Goal: Task Accomplishment & Management: Manage account settings

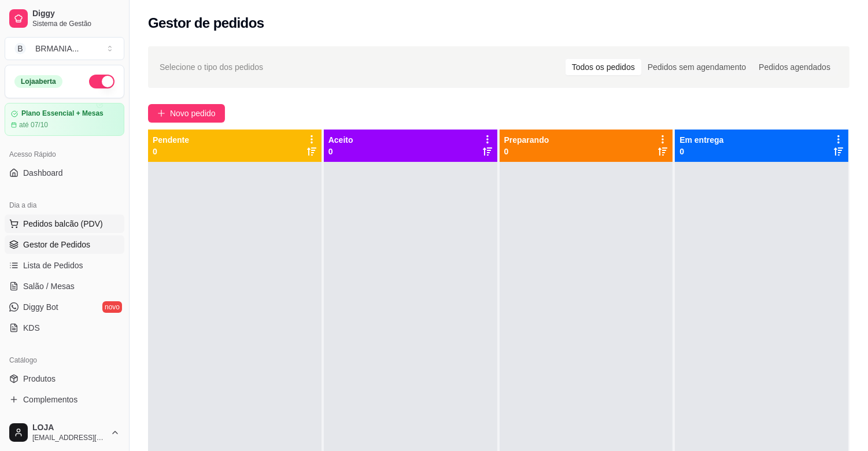
click at [62, 233] on button "Pedidos balcão (PDV)" at bounding box center [65, 224] width 120 height 19
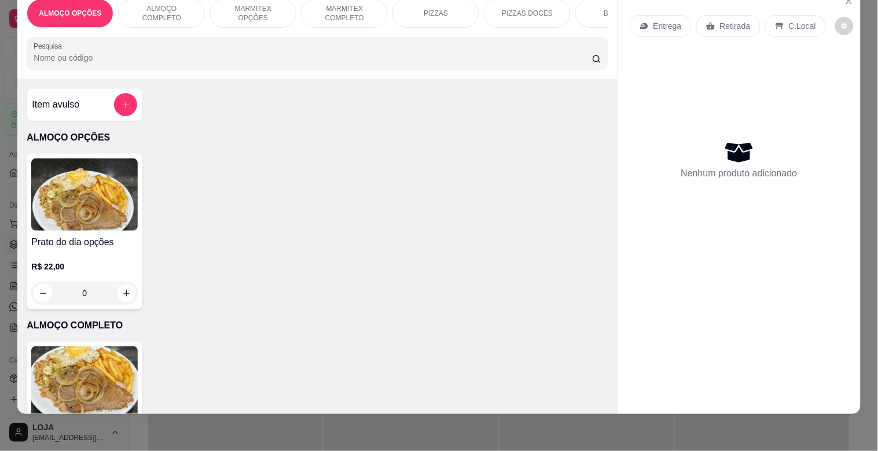
click at [64, 9] on p "ALMOÇO OPÇÕES" at bounding box center [70, 13] width 62 height 9
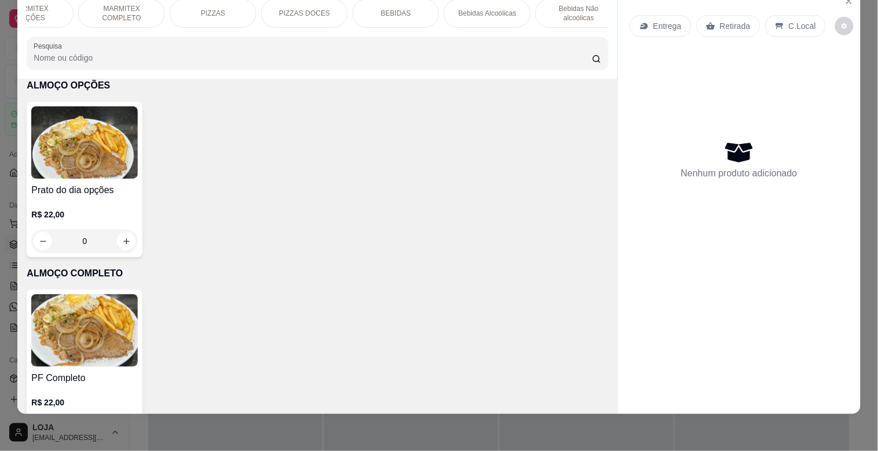
scroll to position [0, 229]
click at [362, 1] on div "BEBIDAS" at bounding box center [389, 13] width 87 height 29
click at [363, 6] on div "BEBIDAS" at bounding box center [389, 13] width 87 height 29
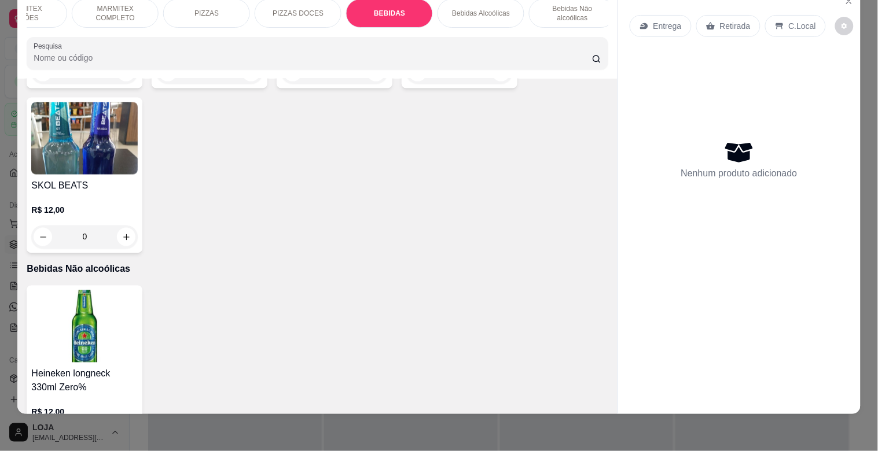
scroll to position [2768, 0]
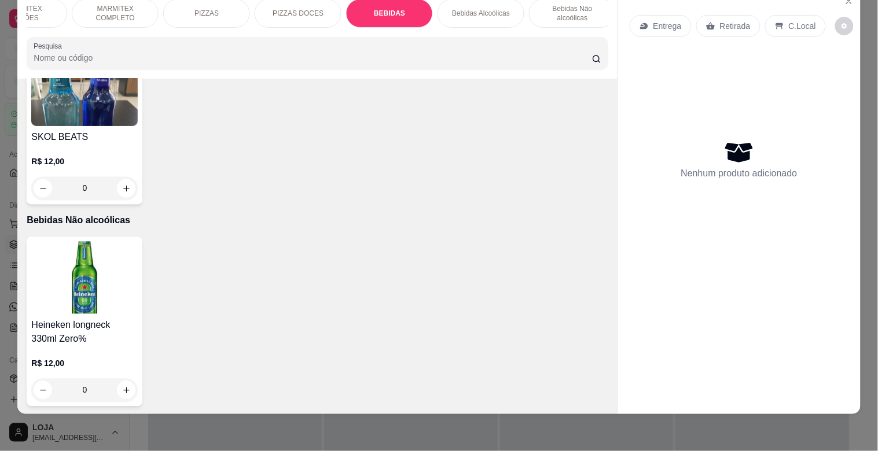
click at [602, 219] on div "Item avulso ALMOÇO OPÇÕES Prato do dia opções R$ 22,00 0 ALMOÇO COMPLETO PF Com…" at bounding box center [316, 246] width 599 height 335
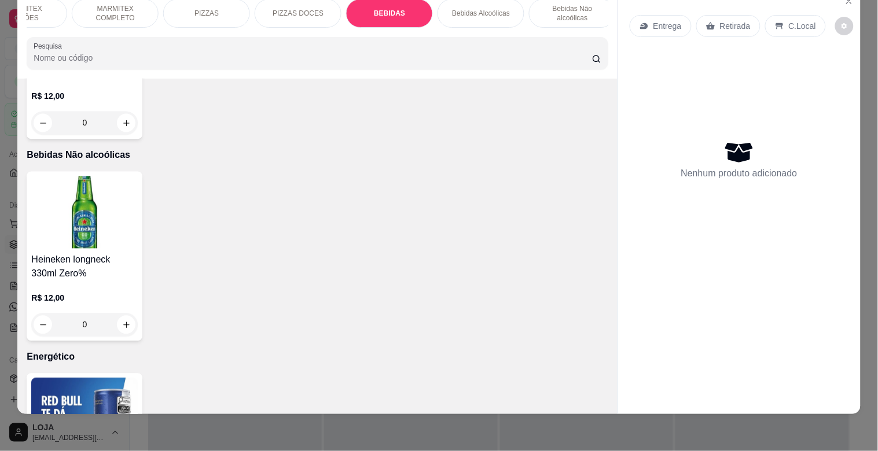
click at [97, 383] on img at bounding box center [84, 414] width 106 height 72
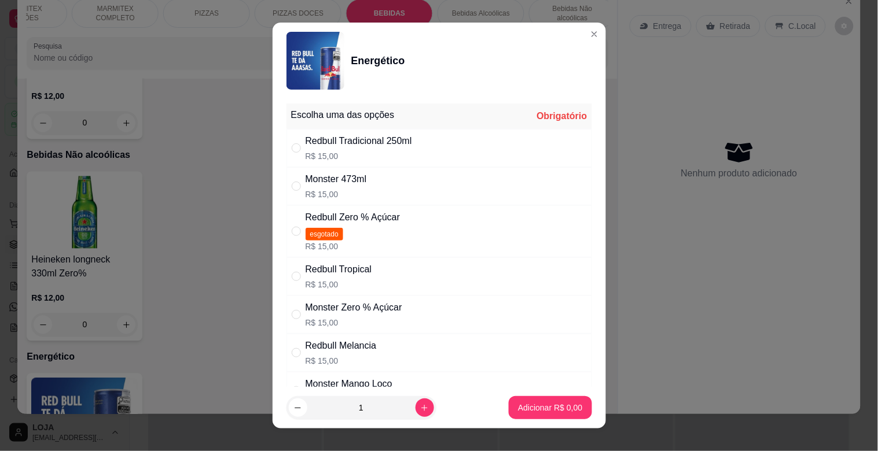
click at [408, 155] on p "R$ 15,00" at bounding box center [358, 156] width 106 height 12
radio input "true"
click at [536, 402] on p "Adicionar R$ 15,00" at bounding box center [547, 407] width 67 height 11
type input "1"
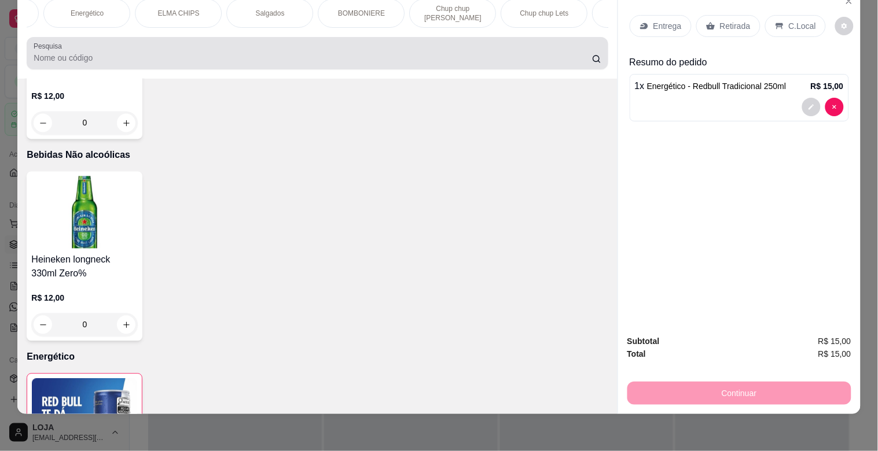
scroll to position [0, 793]
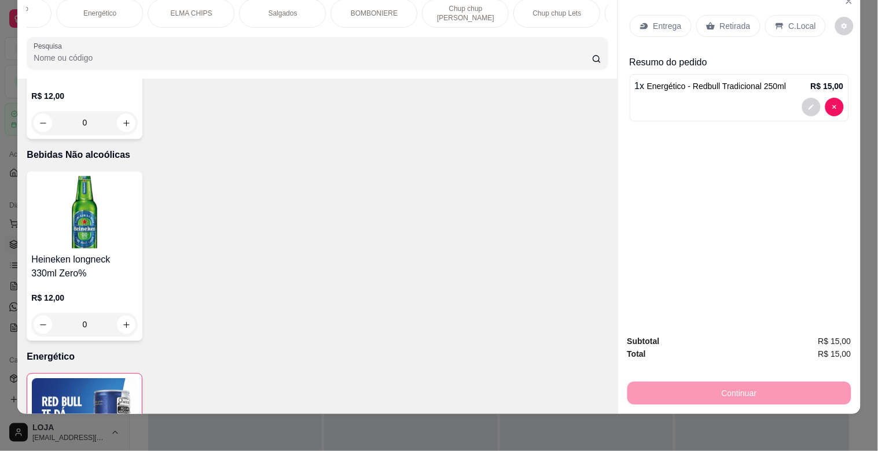
click at [197, 16] on div "ELMA CHIPS" at bounding box center [191, 13] width 87 height 29
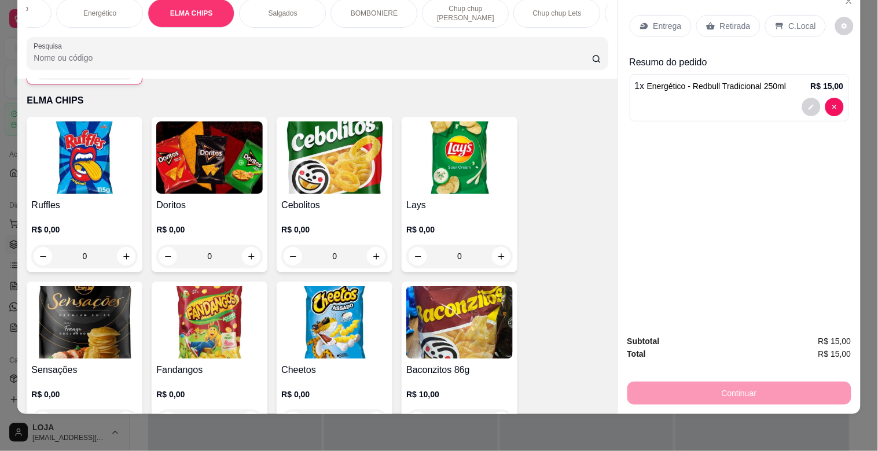
click at [90, 311] on img at bounding box center [84, 322] width 106 height 72
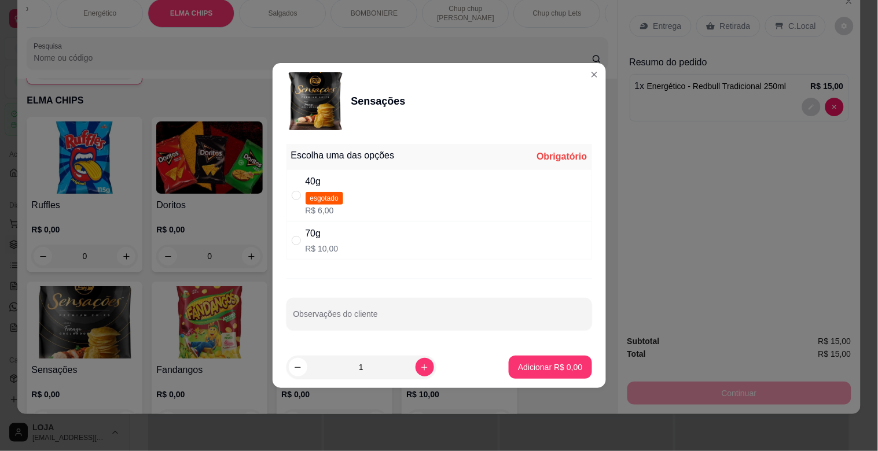
click at [516, 202] on div "40g esgotado R$ 6,00" at bounding box center [438, 196] width 305 height 52
radio input "true"
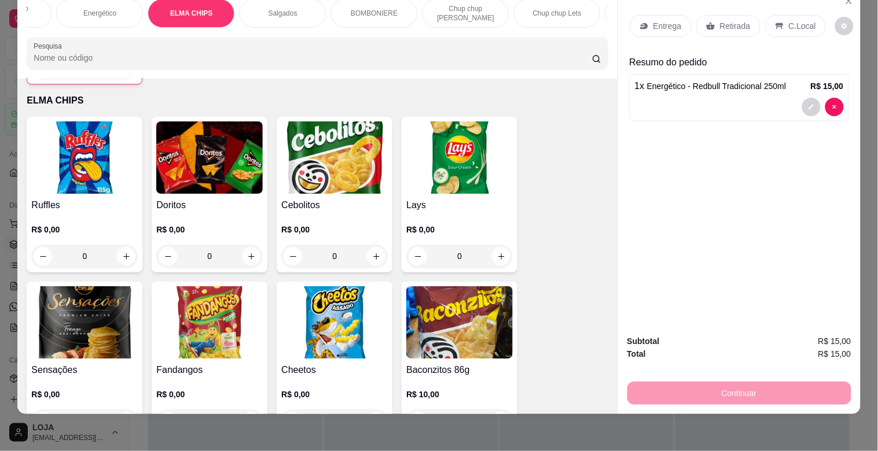
click at [719, 15] on div "Retirada" at bounding box center [728, 26] width 64 height 22
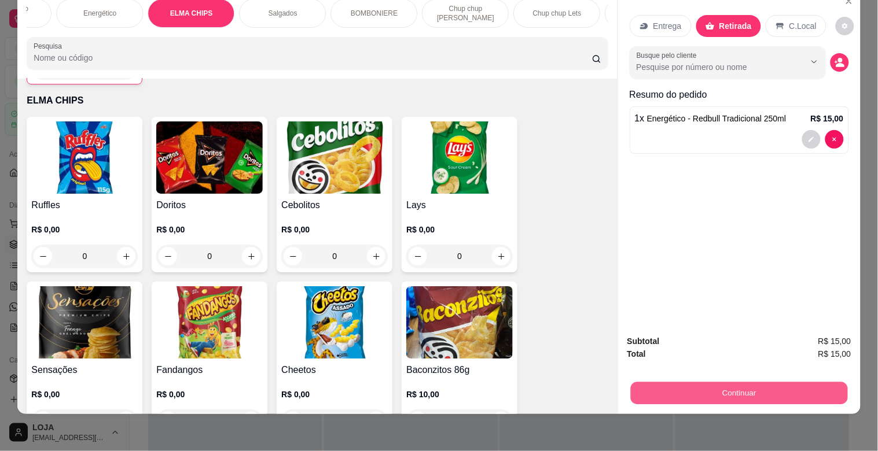
click at [802, 382] on button "Continuar" at bounding box center [738, 393] width 217 height 23
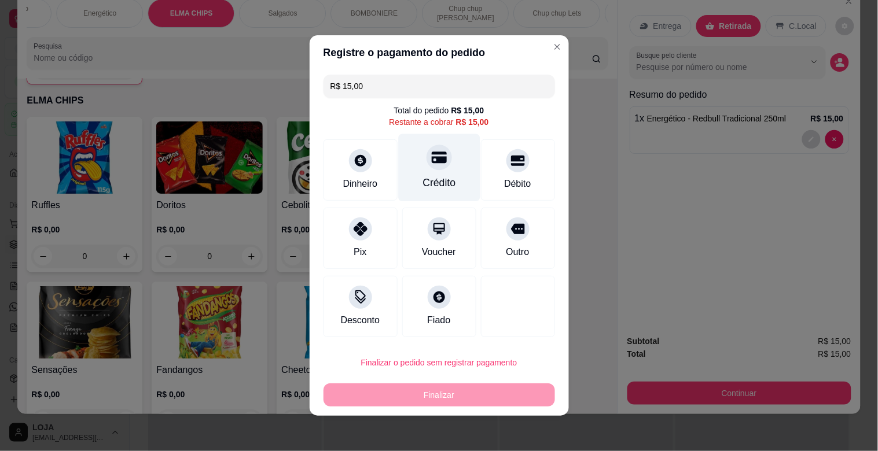
click at [407, 174] on div "Crédito" at bounding box center [439, 168] width 82 height 68
type input "R$ 0,00"
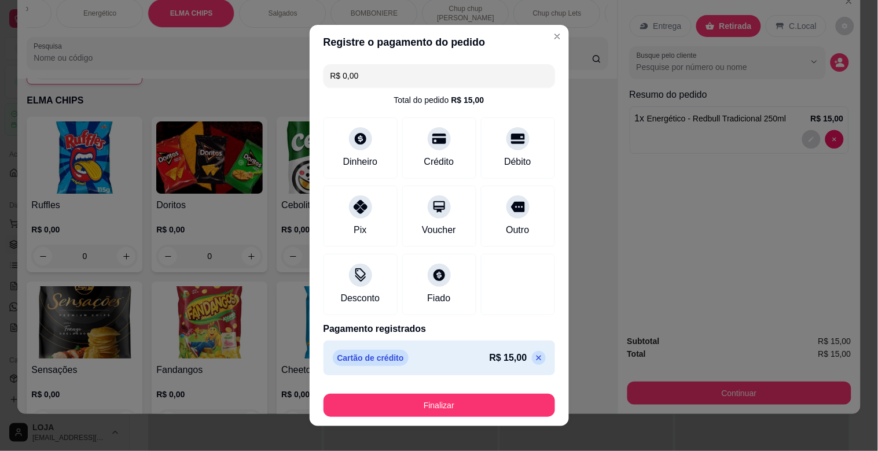
drag, startPoint x: 448, startPoint y: 421, endPoint x: 452, endPoint y: 410, distance: 12.3
click at [450, 415] on footer "Finalizar" at bounding box center [439, 403] width 259 height 46
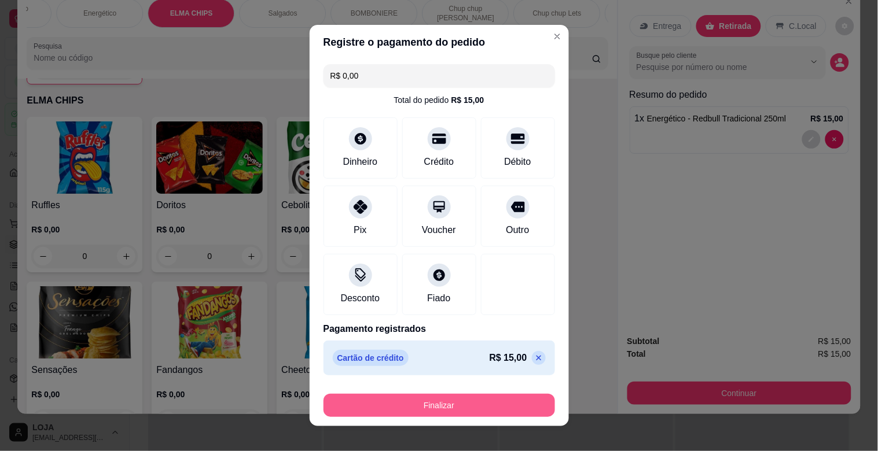
click at [452, 410] on button "Finalizar" at bounding box center [438, 405] width 231 height 23
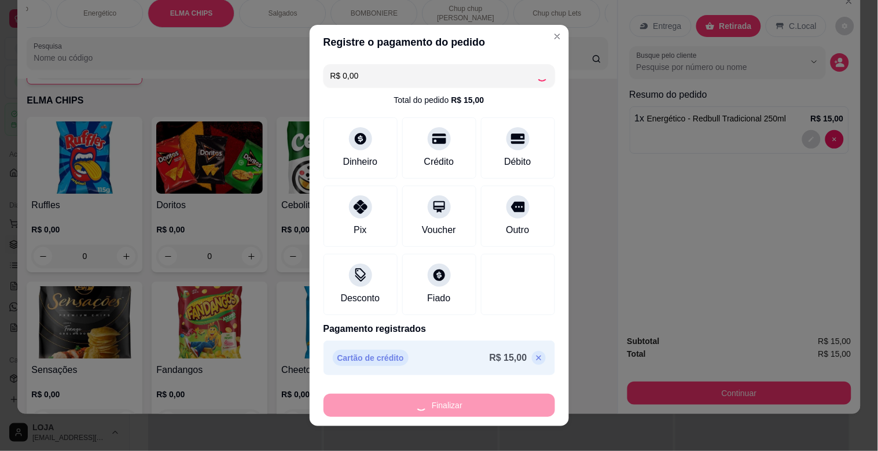
type input "0"
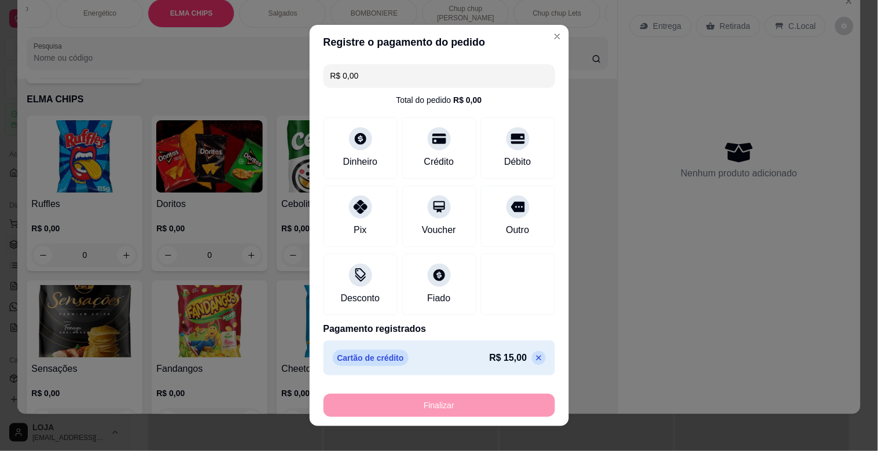
type input "-R$ 15,00"
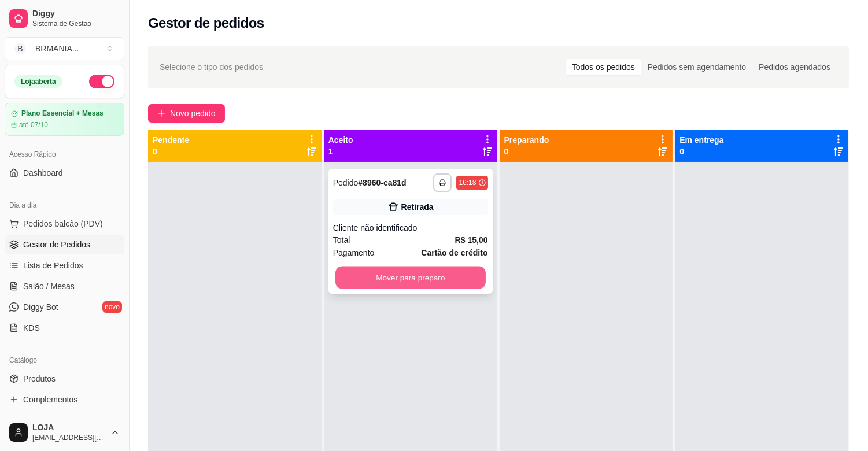
click at [463, 278] on button "Mover para preparo" at bounding box center [411, 278] width 150 height 23
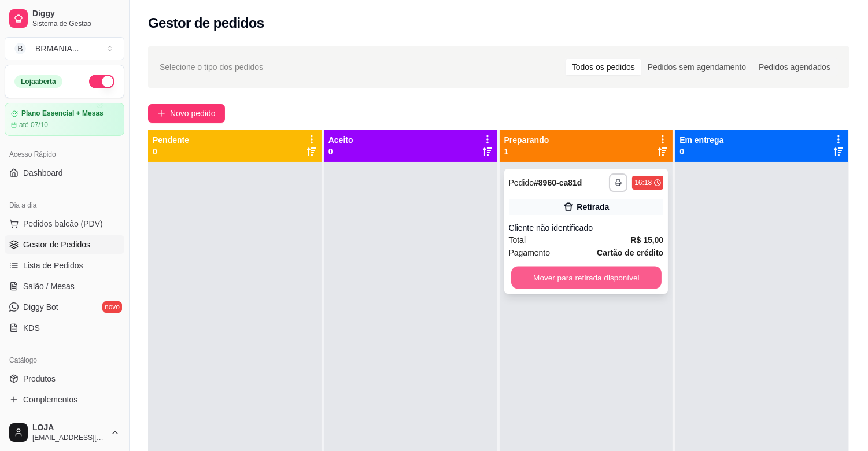
click at [517, 272] on button "Mover para retirada disponível" at bounding box center [586, 278] width 150 height 23
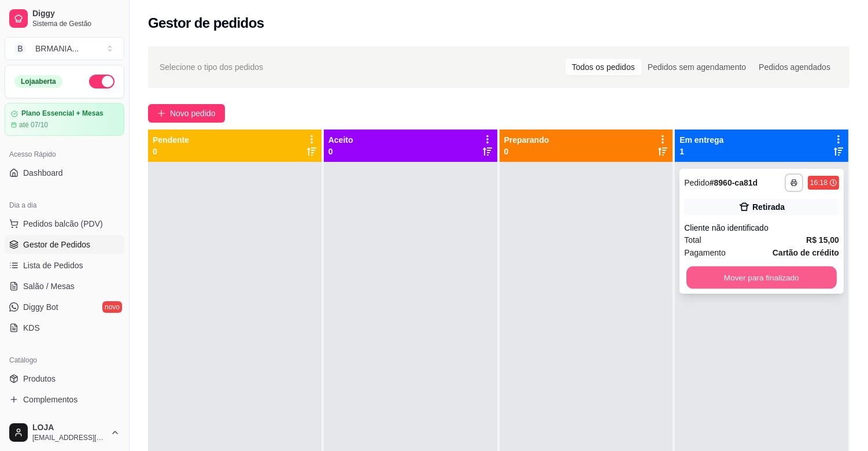
click at [692, 282] on button "Mover para finalizado" at bounding box center [762, 278] width 150 height 23
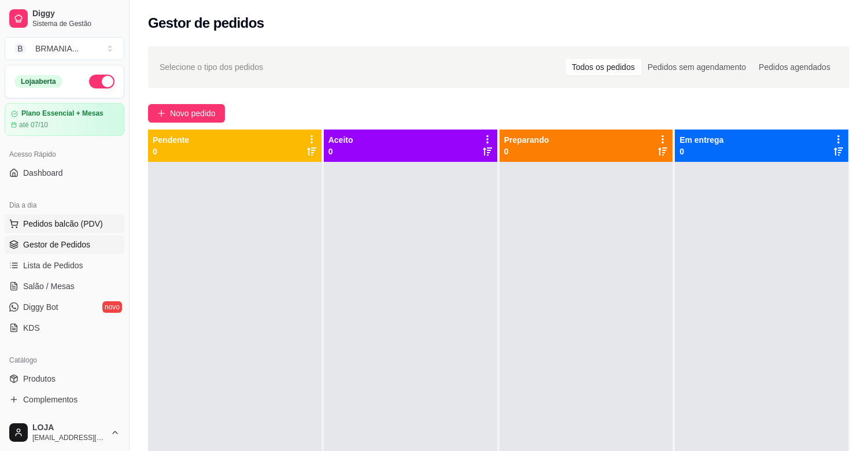
click at [102, 228] on button "Pedidos balcão (PDV)" at bounding box center [65, 224] width 120 height 19
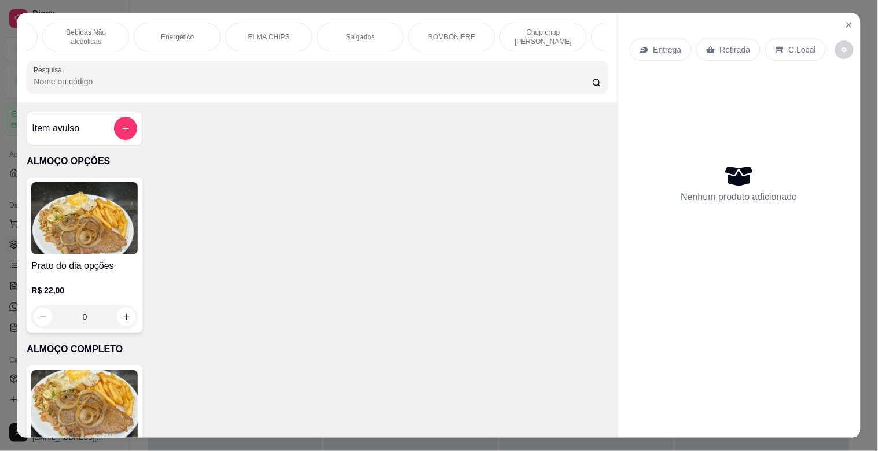
click at [341, 38] on div "Salgados" at bounding box center [359, 37] width 87 height 29
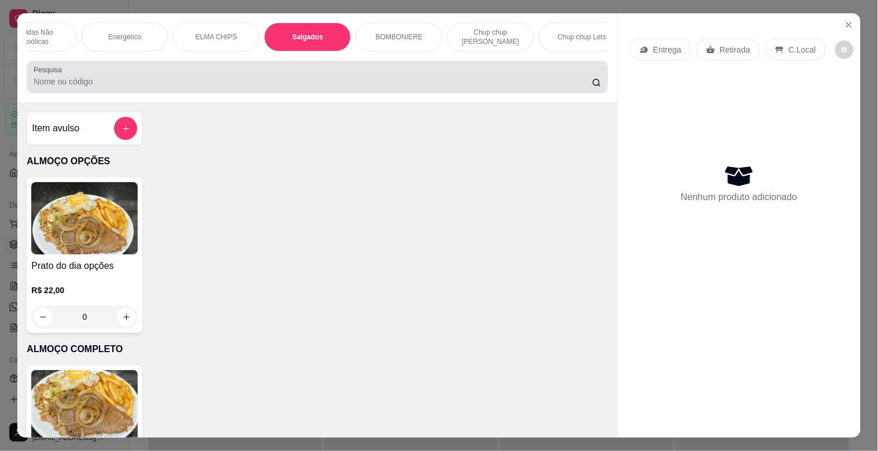
scroll to position [28, 0]
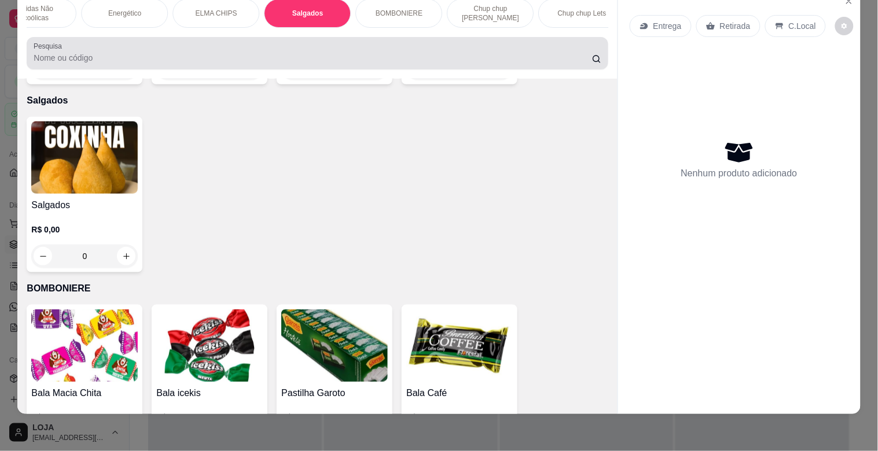
click at [351, 39] on div "Pesquisa" at bounding box center [317, 53] width 581 height 32
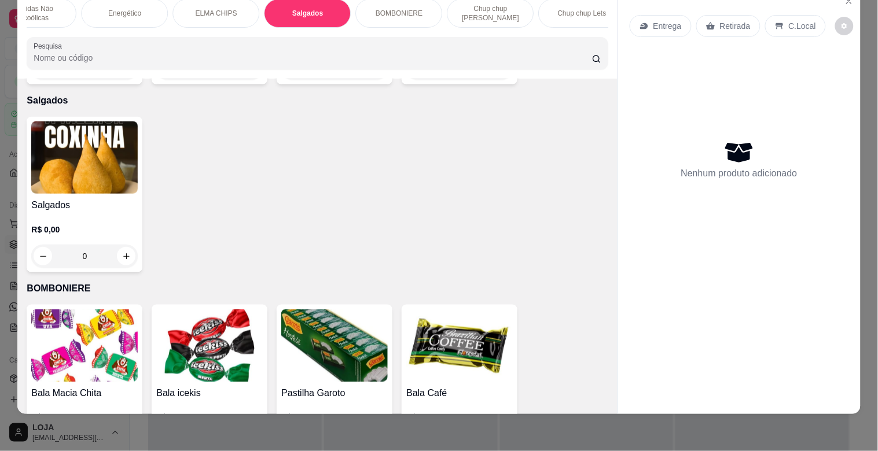
click at [394, 10] on div "BOMBONIERE" at bounding box center [398, 13] width 87 height 29
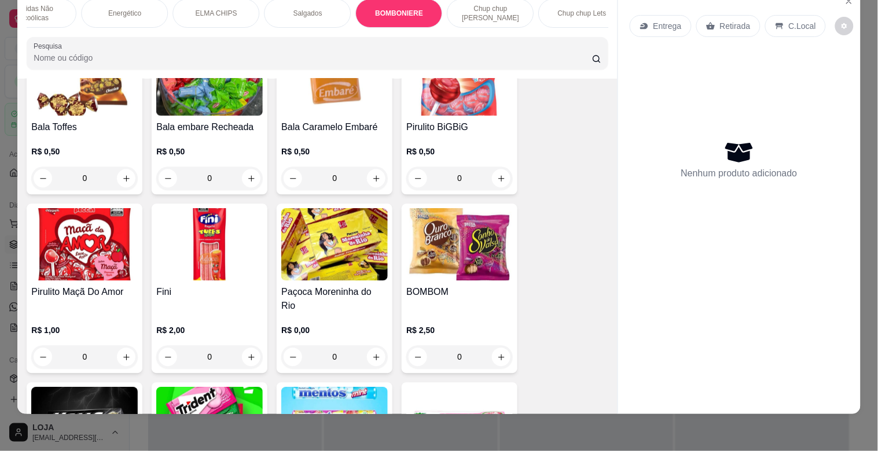
scroll to position [4226, 0]
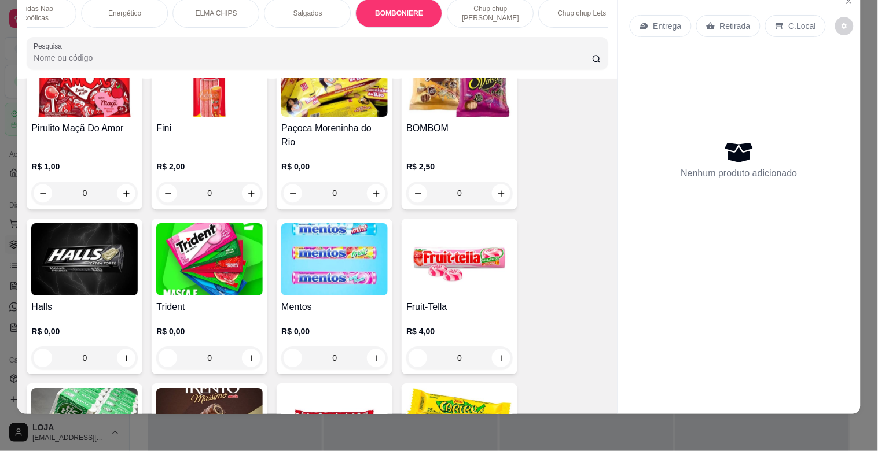
click at [618, 279] on div "Entrega Retirada C.Local Nenhum produto adicionado" at bounding box center [739, 193] width 242 height 406
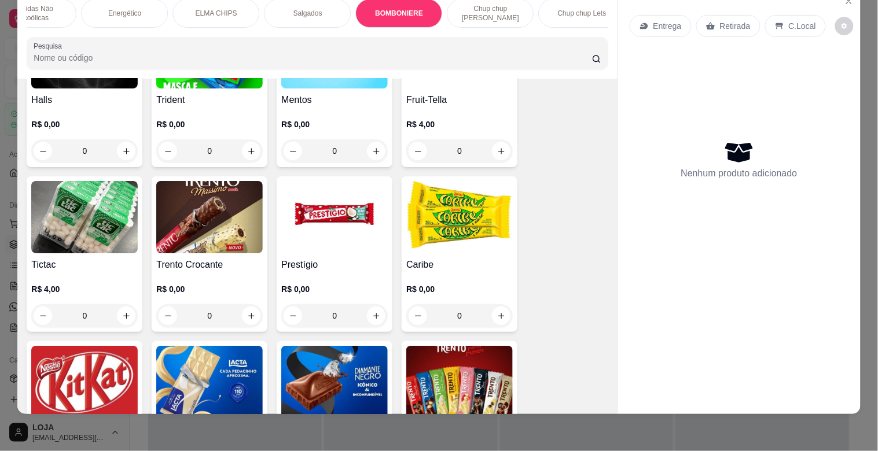
scroll to position [4148, 0]
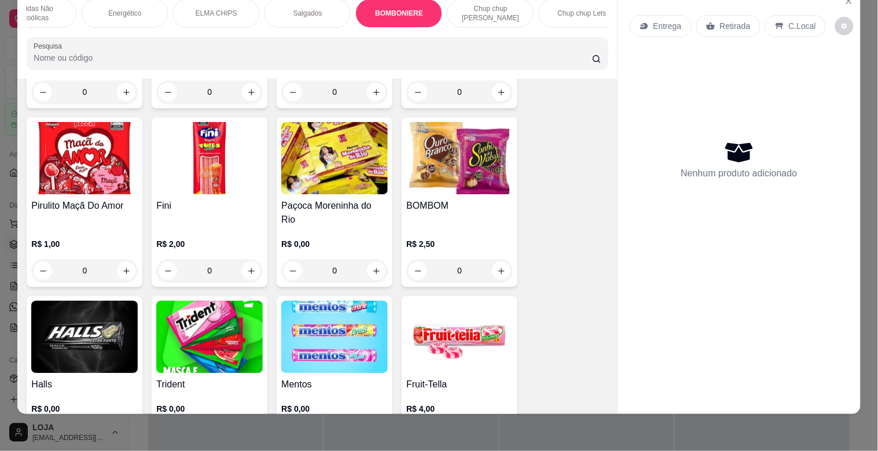
click at [600, 252] on div "Item avulso ALMOÇO OPÇÕES Prato do dia opções R$ 22,00 0 ALMOÇO COMPLETO PF Com…" at bounding box center [316, 246] width 599 height 335
drag, startPoint x: 599, startPoint y: 245, endPoint x: 598, endPoint y: 235, distance: 9.4
click at [598, 235] on div "Item avulso ALMOÇO OPÇÕES Prato do dia opções R$ 22,00 0 ALMOÇO COMPLETO PF Com…" at bounding box center [316, 246] width 599 height 335
drag, startPoint x: 602, startPoint y: 259, endPoint x: 603, endPoint y: 241, distance: 18.0
click at [603, 241] on div "Item avulso ALMOÇO OPÇÕES Prato do dia opções R$ 22,00 0 ALMOÇO COMPLETO PF Com…" at bounding box center [316, 246] width 599 height 335
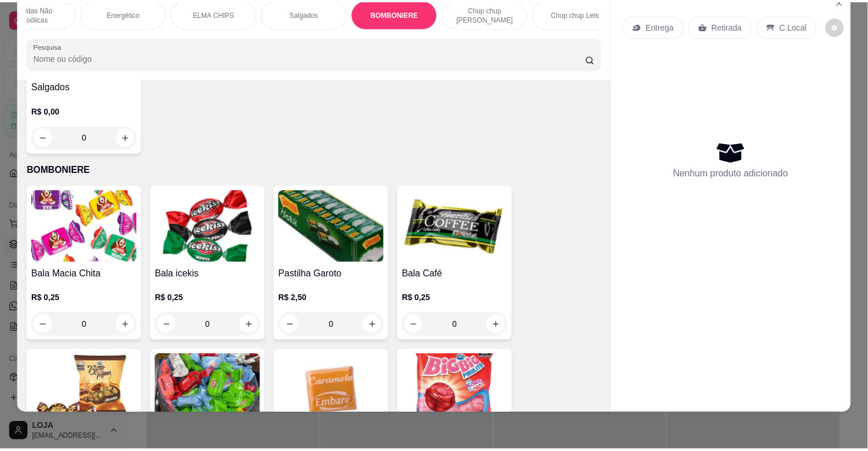
scroll to position [3718, 0]
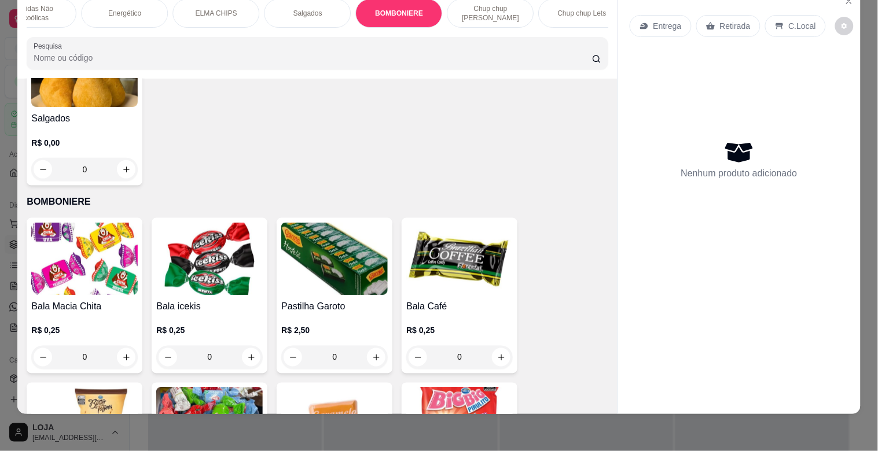
click at [73, 263] on img at bounding box center [84, 259] width 106 height 72
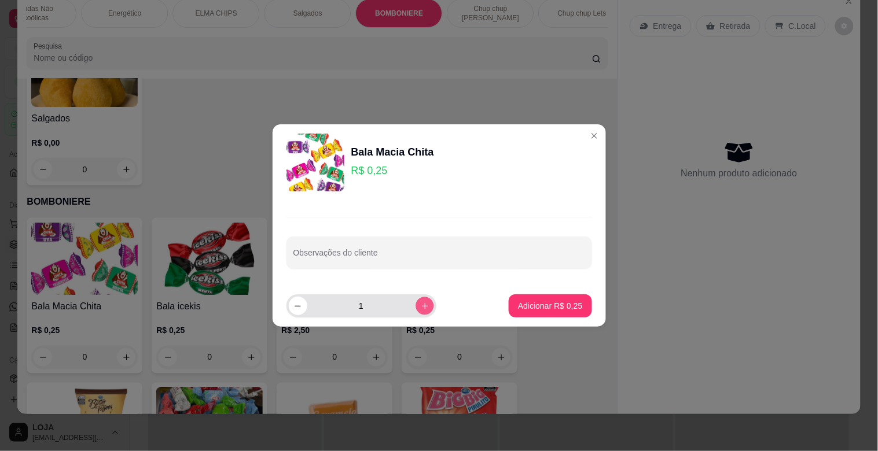
click at [420, 307] on icon "increase-product-quantity" at bounding box center [424, 306] width 9 height 9
type input "3"
click at [518, 303] on p "Adicionar R$ 0,75" at bounding box center [550, 306] width 64 height 12
type input "3"
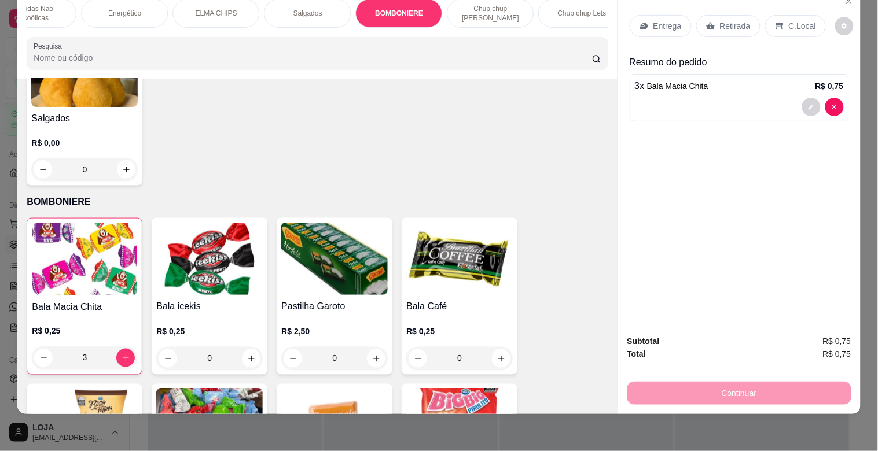
click at [721, 24] on div "Retirada" at bounding box center [728, 26] width 64 height 22
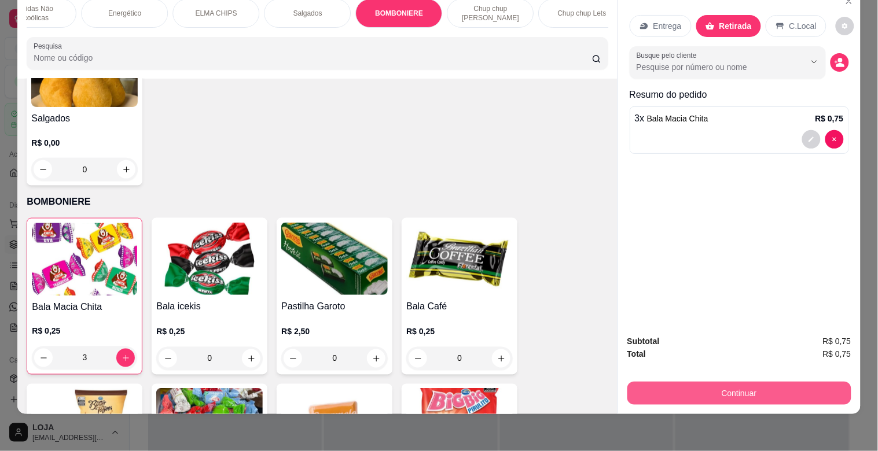
click at [771, 382] on button "Continuar" at bounding box center [739, 393] width 224 height 23
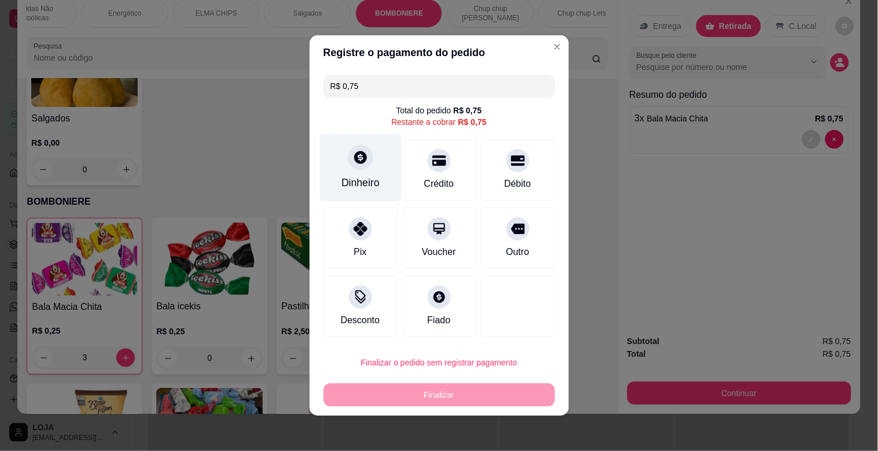
click at [363, 187] on div "Dinheiro" at bounding box center [360, 182] width 38 height 15
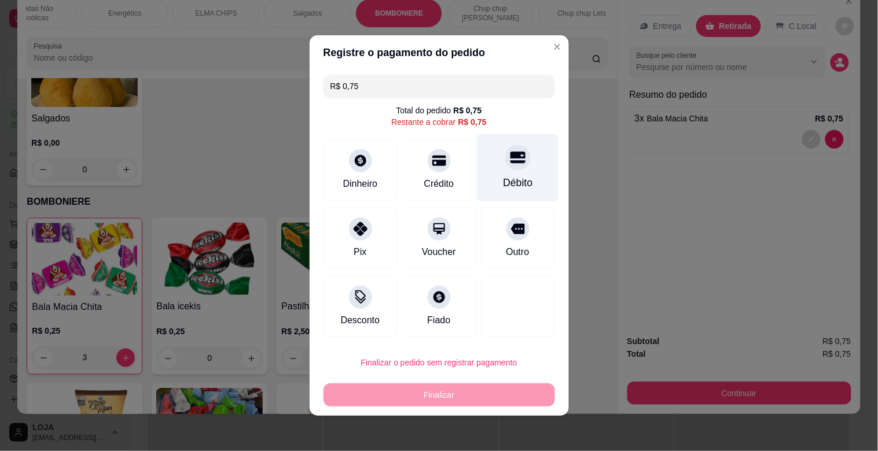
click at [504, 172] on div "Débito" at bounding box center [518, 168] width 82 height 68
type input "R$ 0,00"
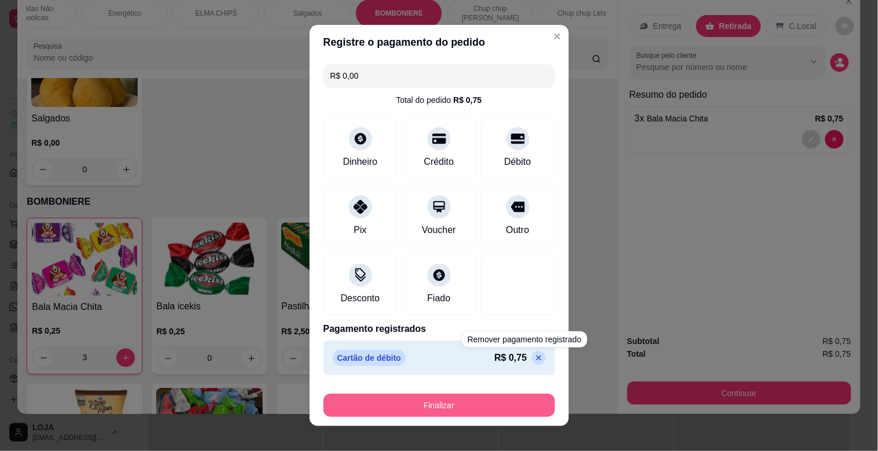
click at [441, 407] on button "Finalizar" at bounding box center [438, 405] width 231 height 23
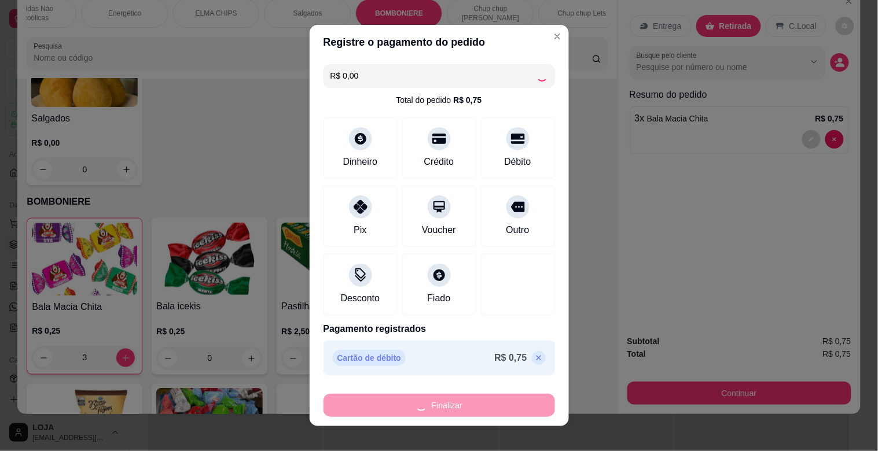
type input "0"
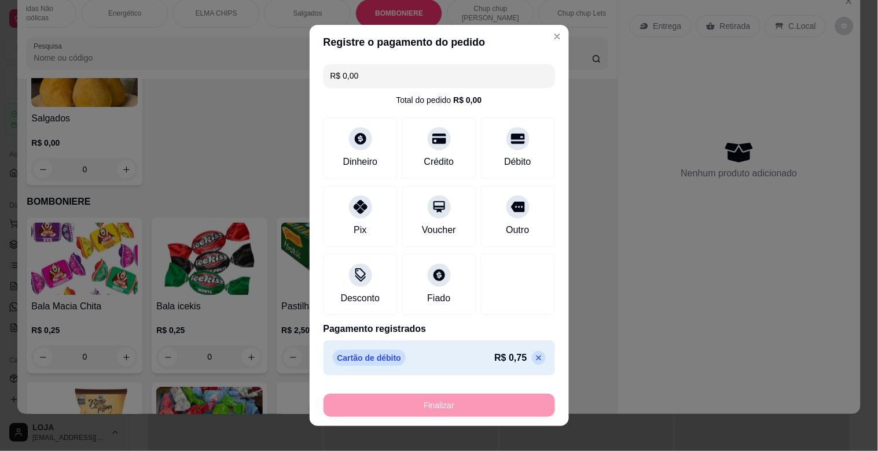
type input "-R$ 0,75"
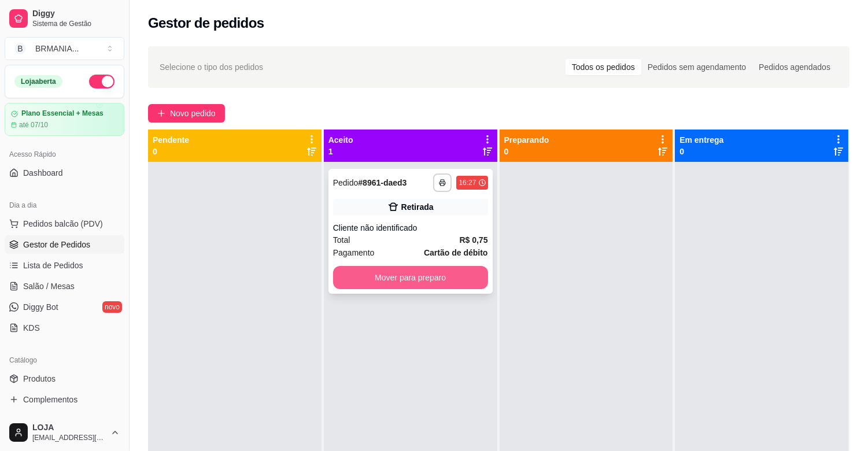
click at [412, 286] on button "Mover para preparo" at bounding box center [410, 277] width 155 height 23
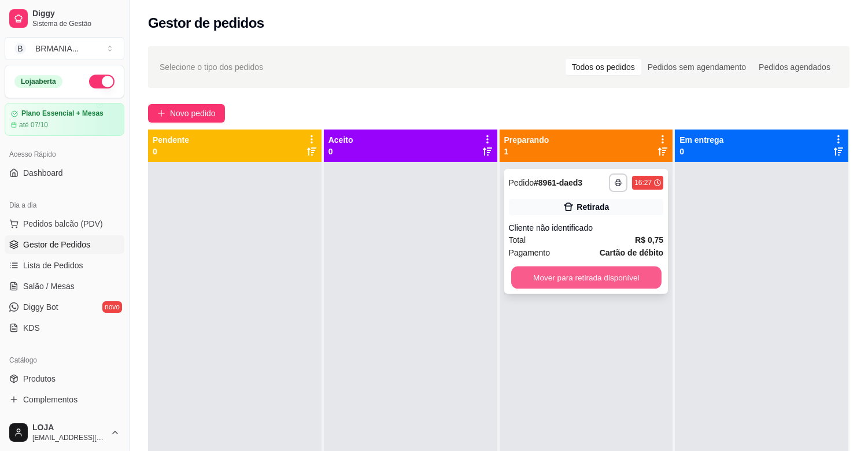
click at [544, 275] on button "Mover para retirada disponível" at bounding box center [586, 278] width 150 height 23
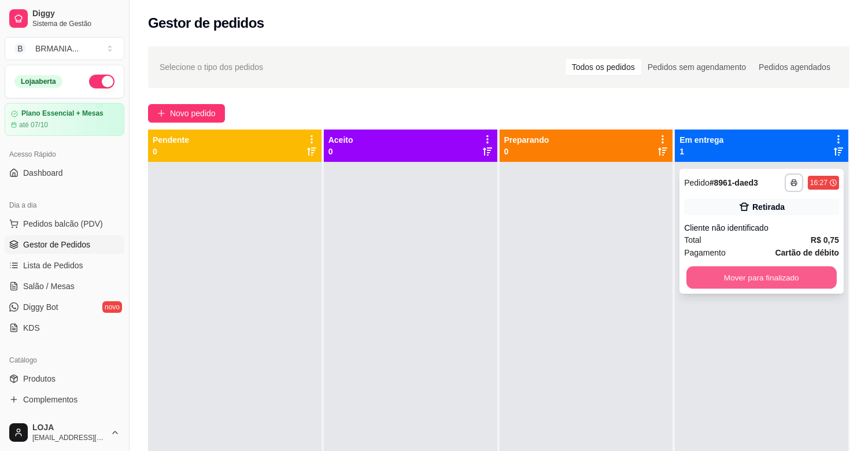
click at [704, 286] on button "Mover para finalizado" at bounding box center [762, 278] width 150 height 23
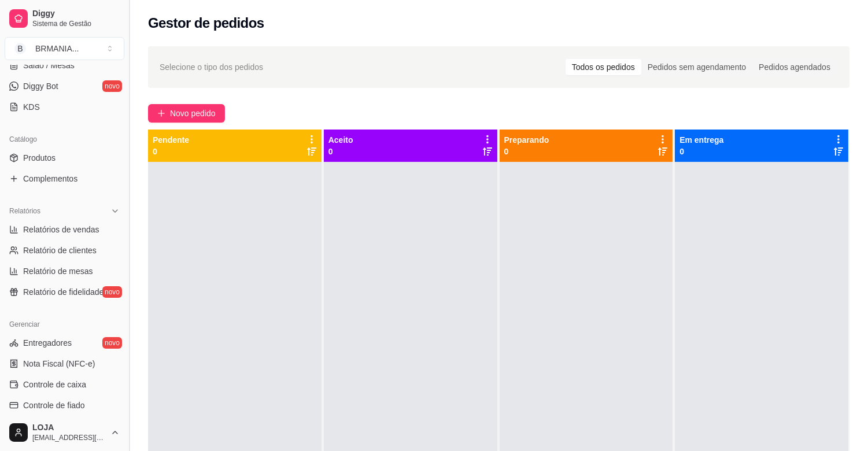
click at [126, 308] on button "Toggle Sidebar" at bounding box center [128, 225] width 9 height 451
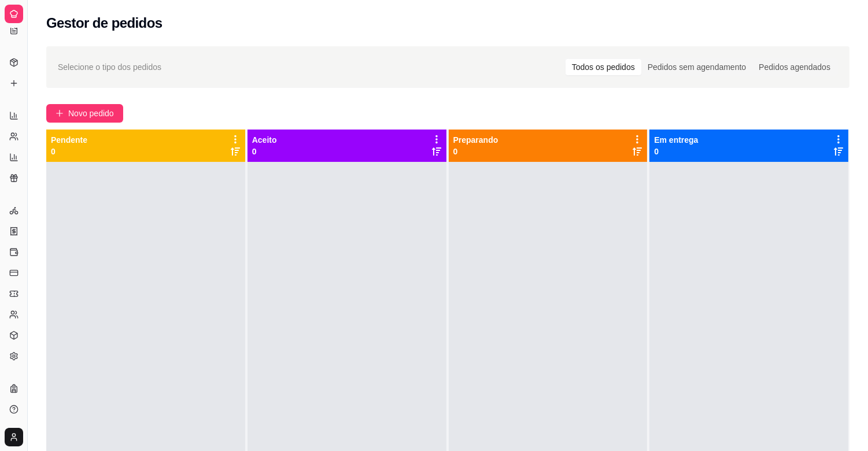
scroll to position [145, 0]
click at [26, 236] on button "Toggle Sidebar" at bounding box center [27, 225] width 9 height 451
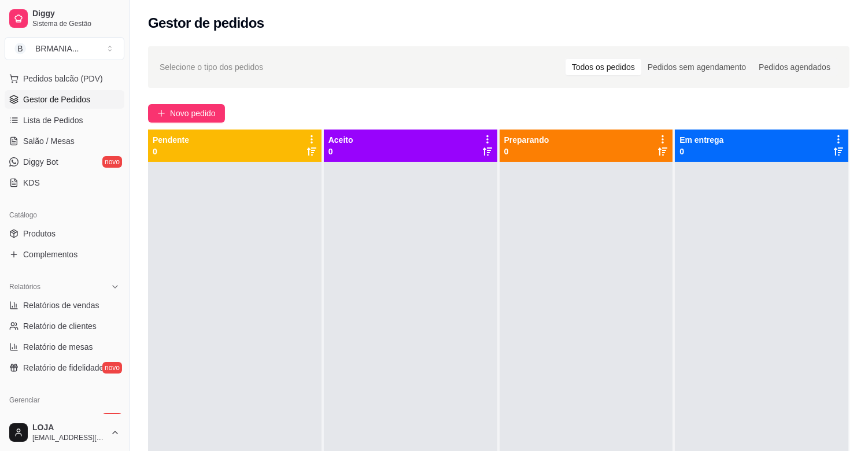
scroll to position [137, 0]
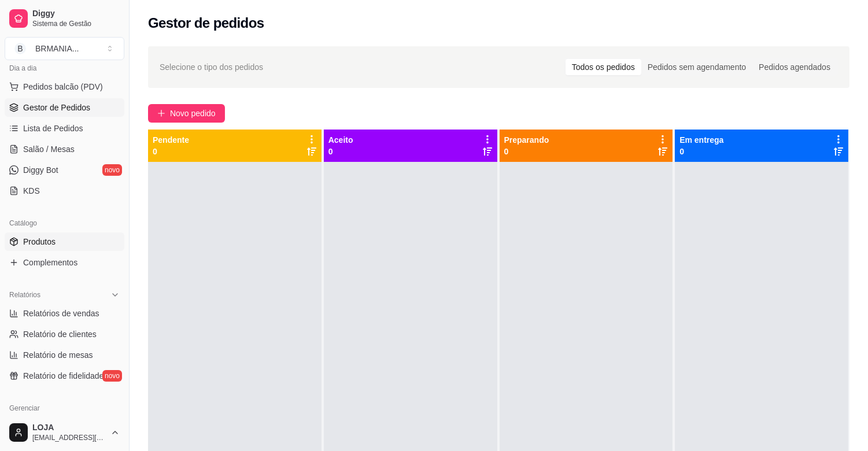
click at [50, 236] on span "Produtos" at bounding box center [39, 242] width 32 height 12
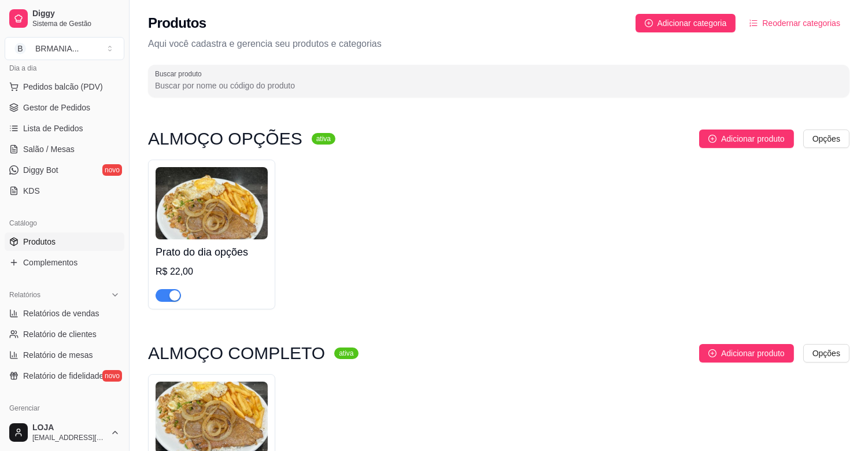
click at [170, 293] on div "button" at bounding box center [175, 295] width 10 height 10
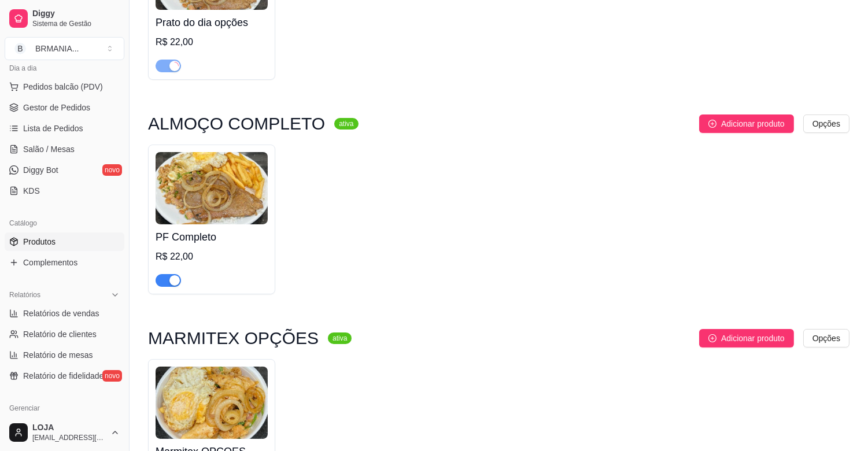
scroll to position [231, 0]
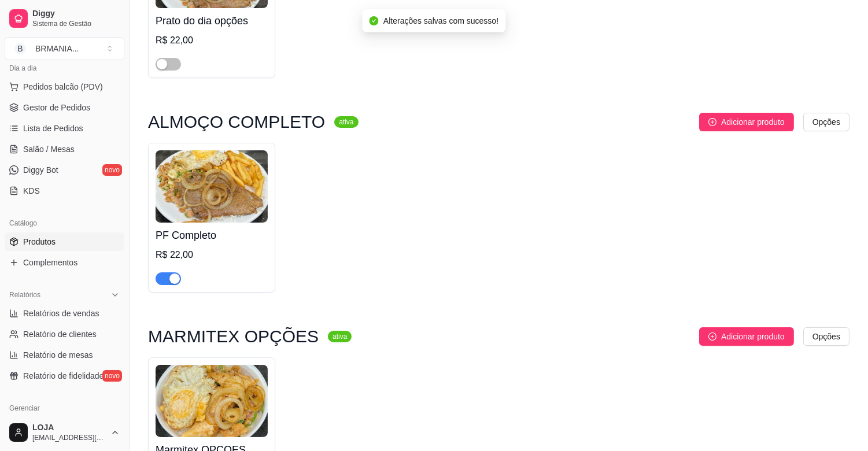
click at [177, 275] on div "button" at bounding box center [175, 279] width 10 height 10
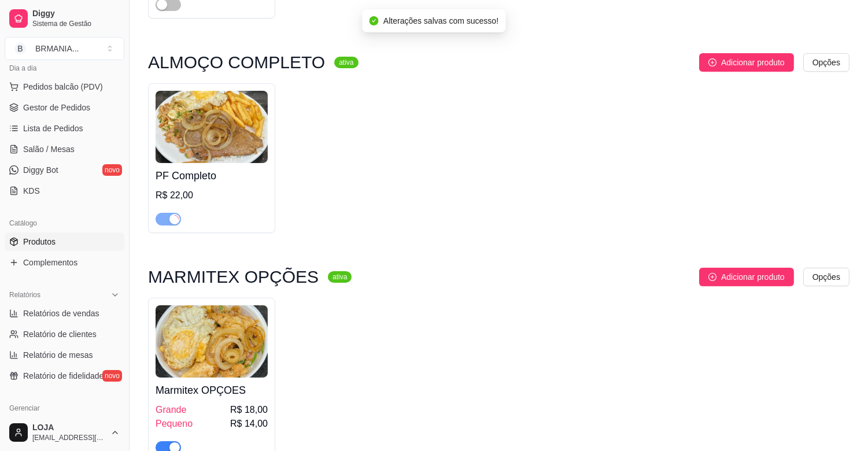
scroll to position [385, 0]
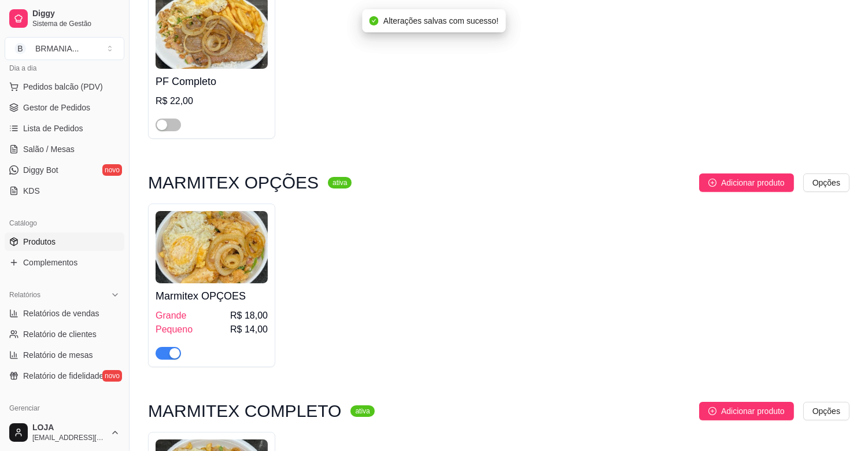
click at [175, 355] on div "button" at bounding box center [175, 353] width 10 height 10
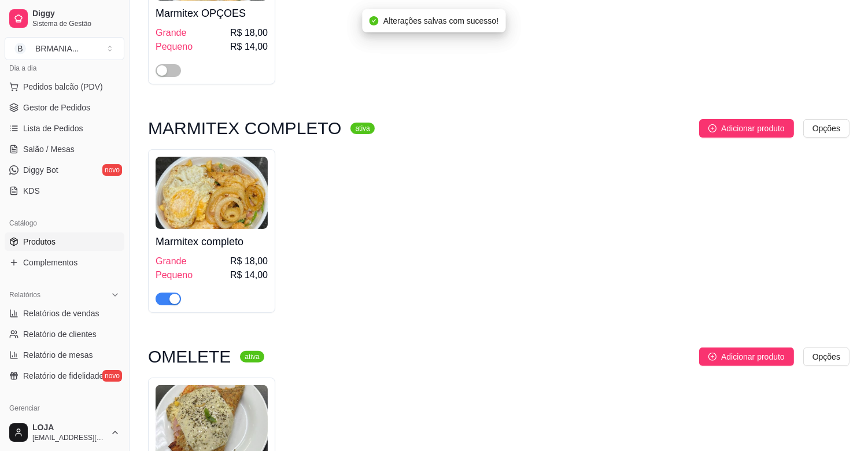
click at [172, 301] on div "button" at bounding box center [175, 299] width 10 height 10
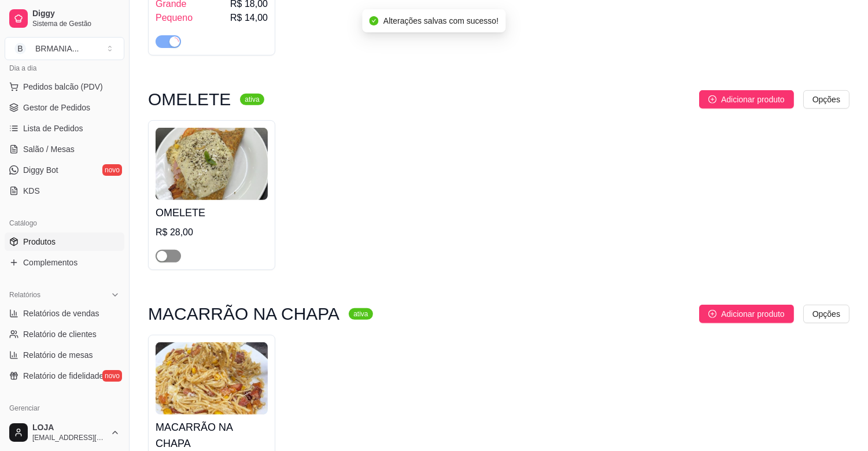
click at [174, 260] on span "button" at bounding box center [168, 256] width 25 height 13
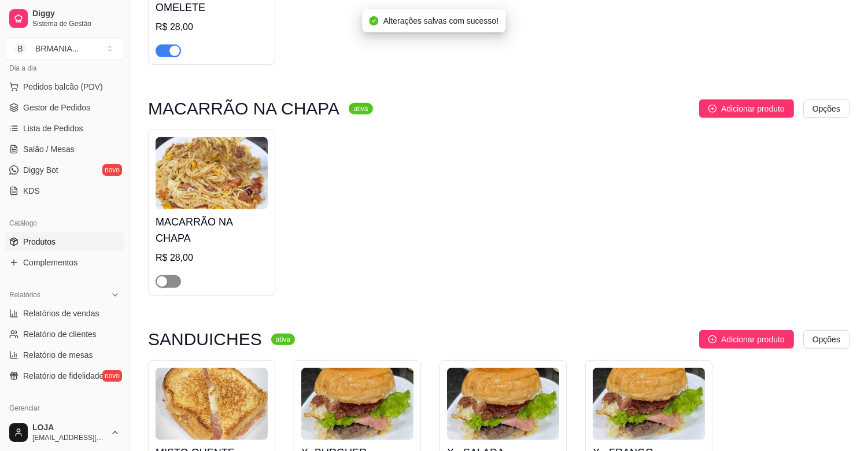
click at [174, 275] on span "button" at bounding box center [168, 281] width 25 height 13
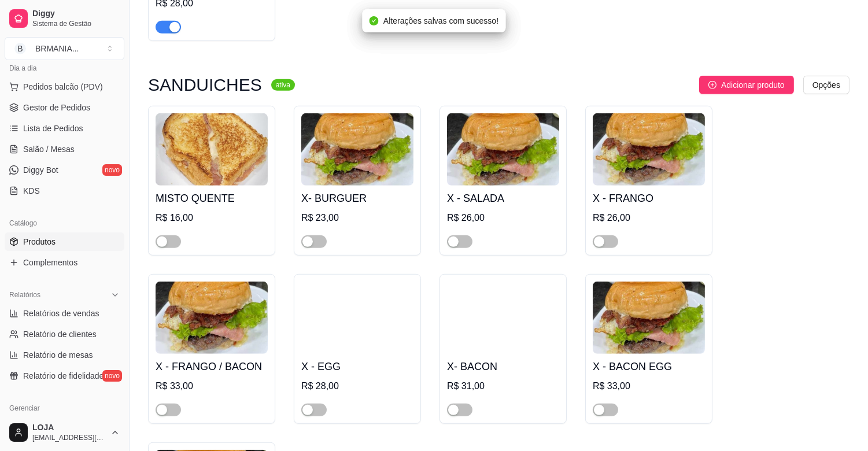
scroll to position [1388, 0]
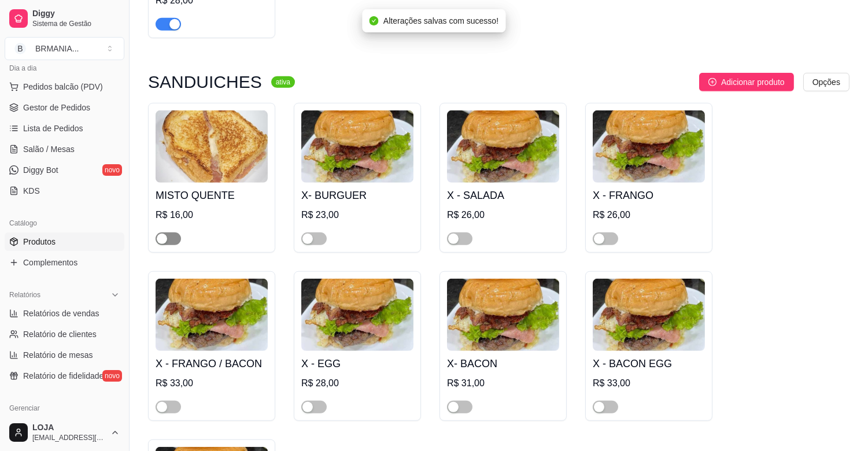
click at [170, 233] on span "button" at bounding box center [168, 239] width 25 height 13
click at [322, 233] on span "button" at bounding box center [313, 239] width 25 height 13
click at [460, 233] on span "button" at bounding box center [459, 239] width 25 height 13
click at [602, 234] on div "button" at bounding box center [599, 239] width 10 height 10
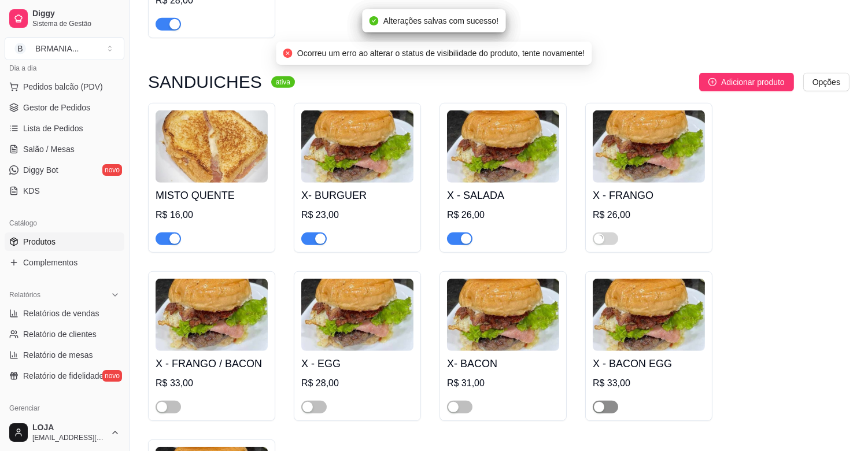
click at [600, 402] on div "button" at bounding box center [599, 407] width 10 height 10
click at [458, 402] on div "button" at bounding box center [453, 407] width 10 height 10
click at [308, 401] on span "button" at bounding box center [313, 407] width 25 height 13
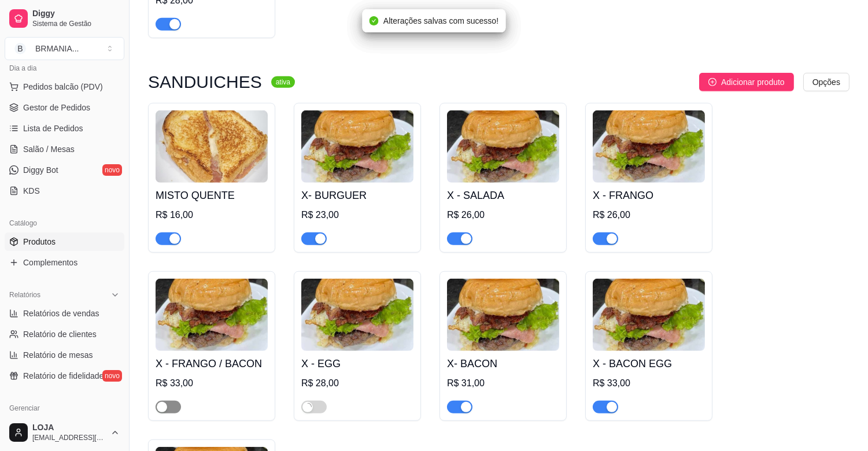
click at [159, 402] on div "button" at bounding box center [162, 407] width 10 height 10
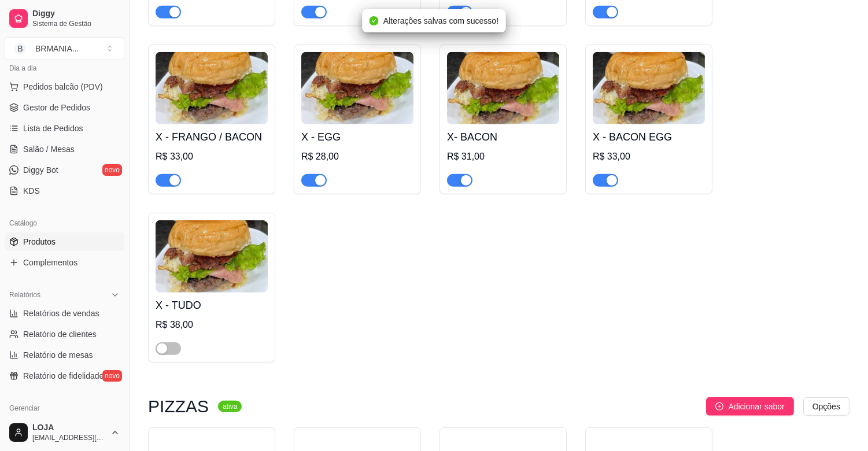
scroll to position [1620, 0]
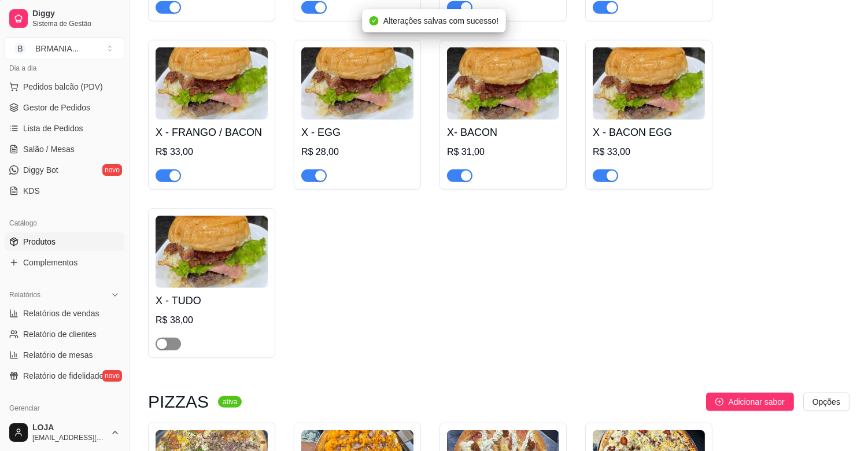
click at [165, 339] on div "button" at bounding box center [162, 344] width 10 height 10
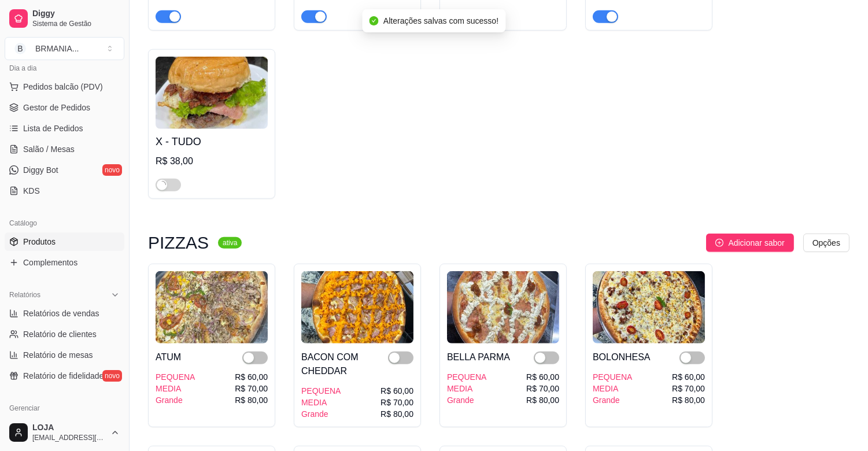
scroll to position [1902, 0]
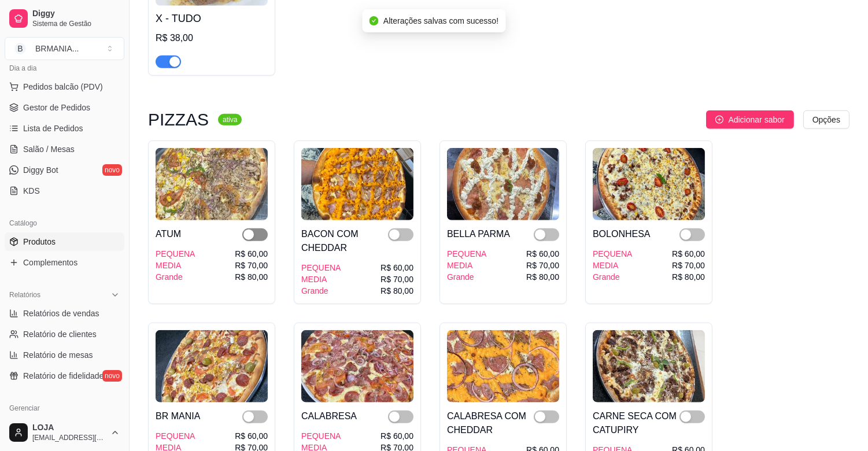
click at [257, 229] on span "button" at bounding box center [254, 235] width 25 height 13
click at [396, 230] on div "button" at bounding box center [394, 235] width 10 height 10
click at [547, 229] on span "button" at bounding box center [546, 235] width 25 height 13
click at [692, 229] on span "button" at bounding box center [692, 235] width 25 height 13
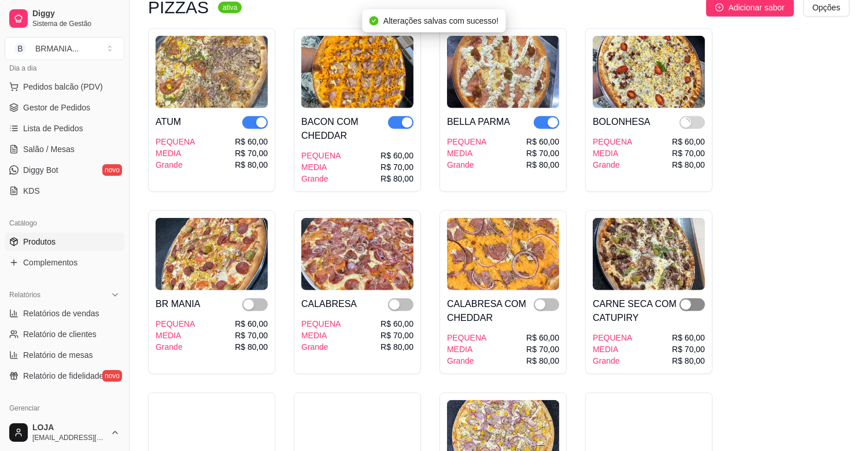
scroll to position [2057, 0]
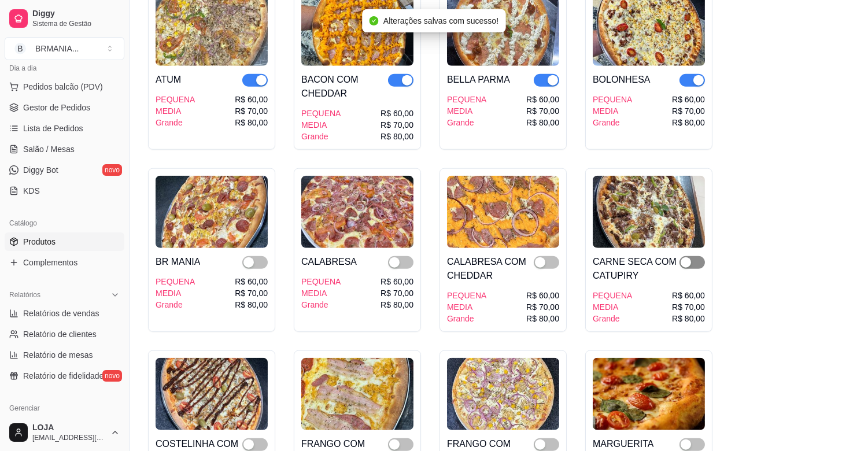
click at [696, 256] on span "button" at bounding box center [692, 262] width 25 height 13
click at [552, 256] on span "button" at bounding box center [546, 262] width 25 height 13
click at [400, 256] on span "button" at bounding box center [400, 262] width 25 height 13
click at [252, 257] on div "button" at bounding box center [249, 262] width 10 height 10
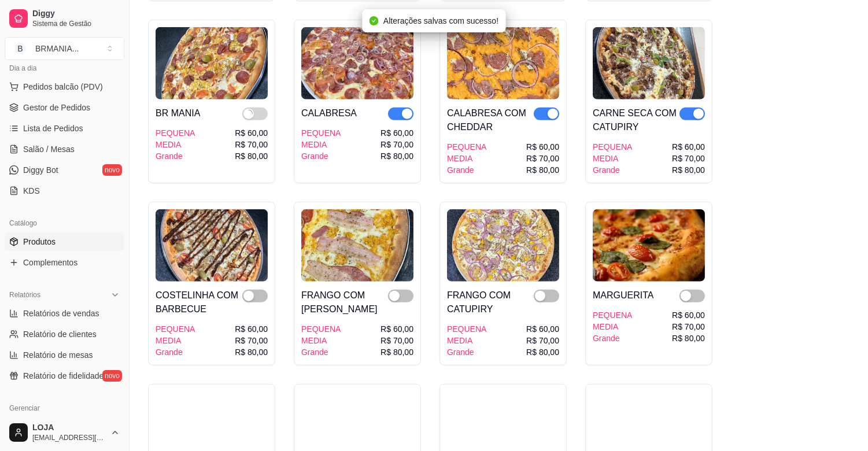
scroll to position [2211, 0]
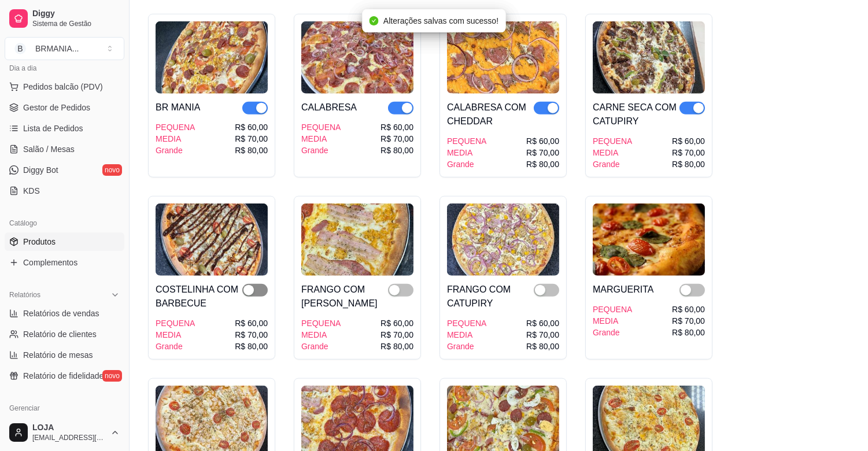
click at [256, 284] on span "button" at bounding box center [254, 290] width 25 height 13
click at [405, 284] on span "button" at bounding box center [400, 290] width 25 height 13
click at [554, 284] on span "button" at bounding box center [546, 290] width 25 height 13
click at [698, 284] on span "button" at bounding box center [692, 290] width 25 height 13
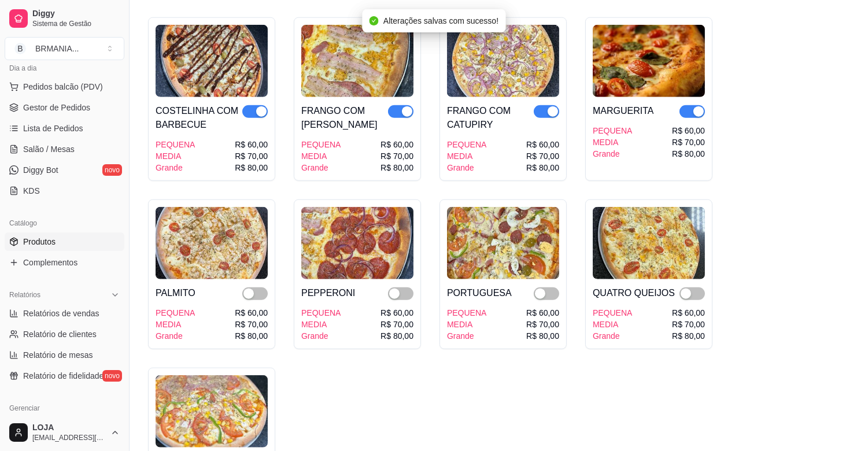
scroll to position [2391, 0]
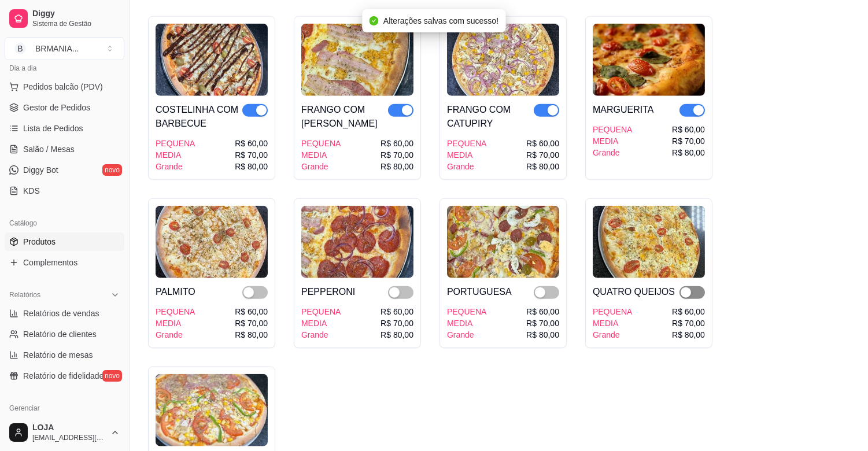
click at [689, 288] on div "button" at bounding box center [686, 293] width 10 height 10
click at [538, 288] on div "button" at bounding box center [540, 293] width 10 height 10
click at [396, 288] on div "button" at bounding box center [394, 293] width 10 height 10
click at [248, 288] on div "button" at bounding box center [249, 293] width 10 height 10
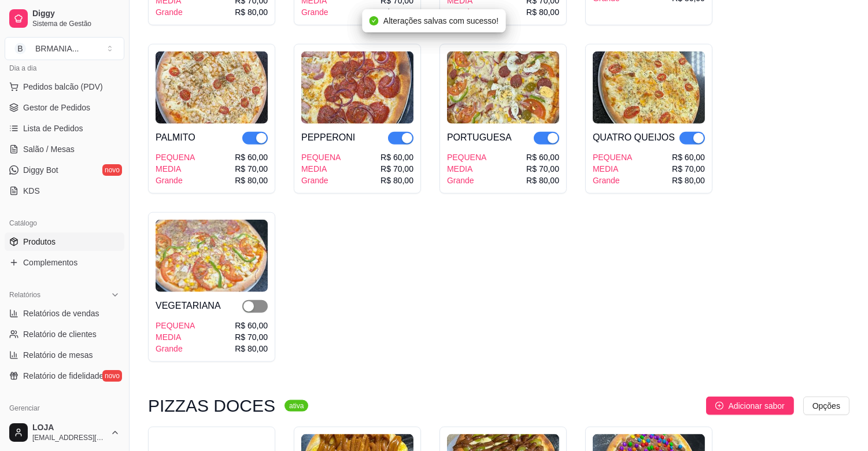
click at [245, 301] on div "button" at bounding box center [249, 306] width 10 height 10
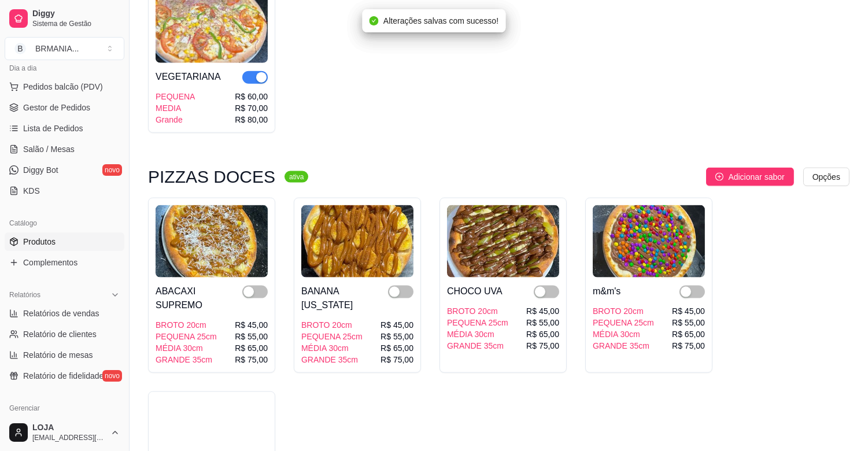
scroll to position [2802, 0]
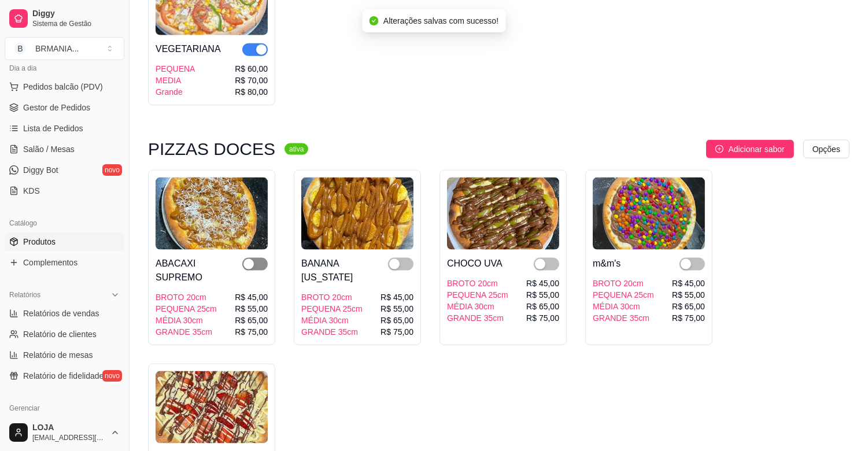
click at [255, 258] on span "button" at bounding box center [254, 264] width 25 height 13
click at [399, 259] on div "button" at bounding box center [394, 264] width 10 height 10
click at [547, 258] on span "button" at bounding box center [546, 264] width 25 height 13
click at [691, 259] on div "button" at bounding box center [686, 264] width 10 height 10
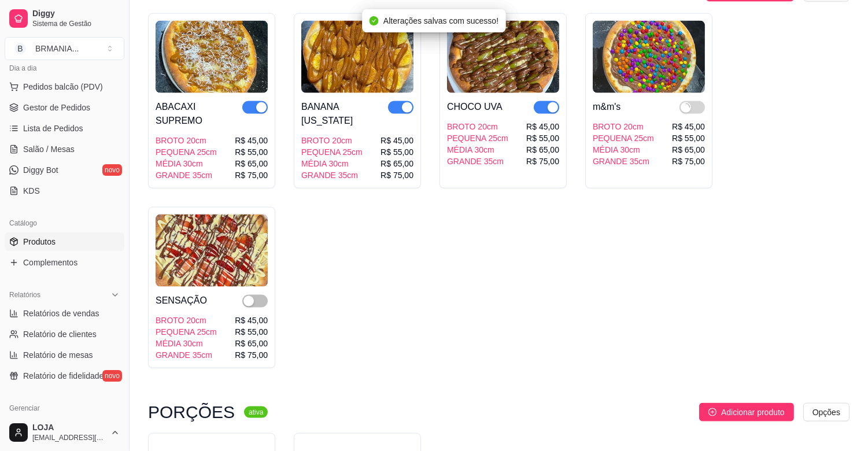
scroll to position [2982, 0]
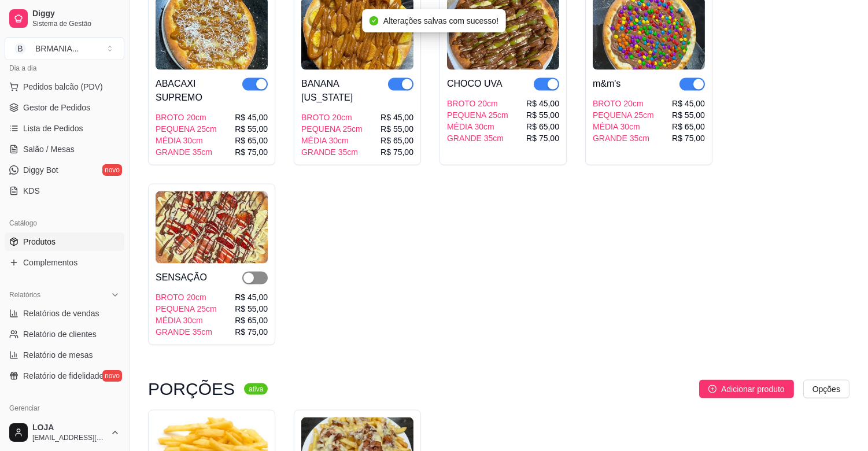
click at [251, 273] on div "button" at bounding box center [249, 278] width 10 height 10
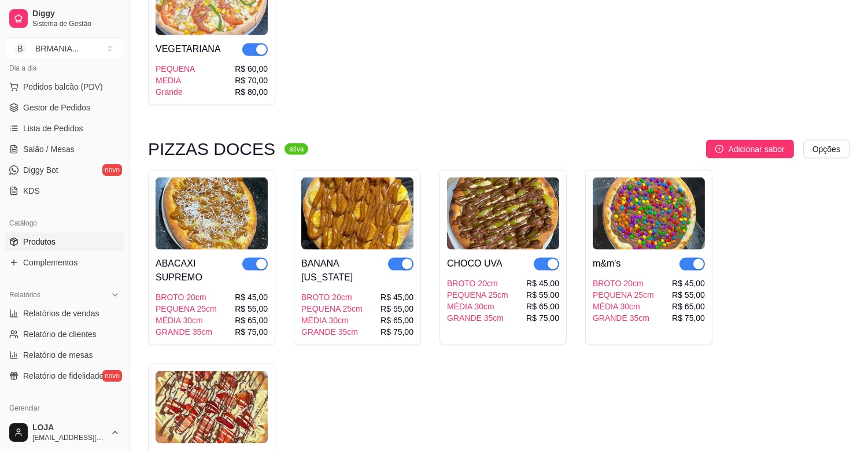
scroll to position [0, 0]
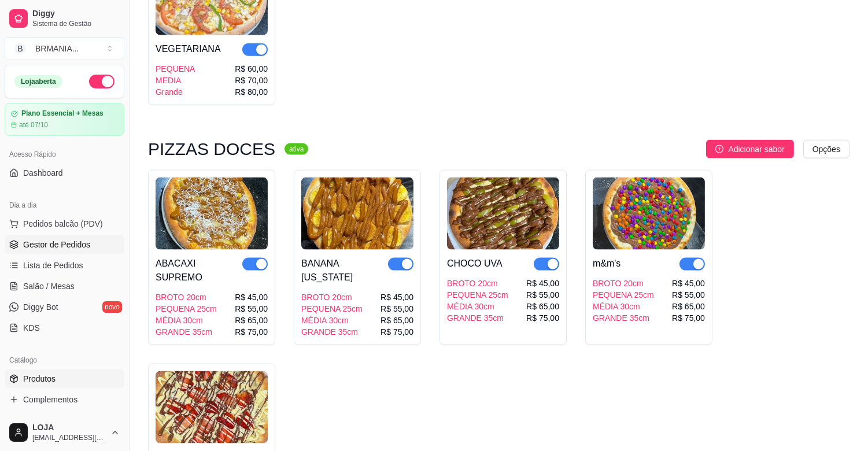
click at [82, 250] on span "Gestor de Pedidos" at bounding box center [56, 245] width 67 height 12
